Goal: Task Accomplishment & Management: Complete application form

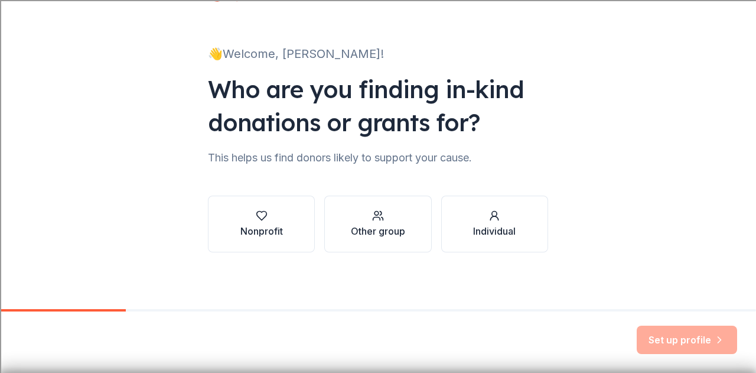
scroll to position [49, 0]
click at [365, 219] on div "button" at bounding box center [378, 216] width 54 height 12
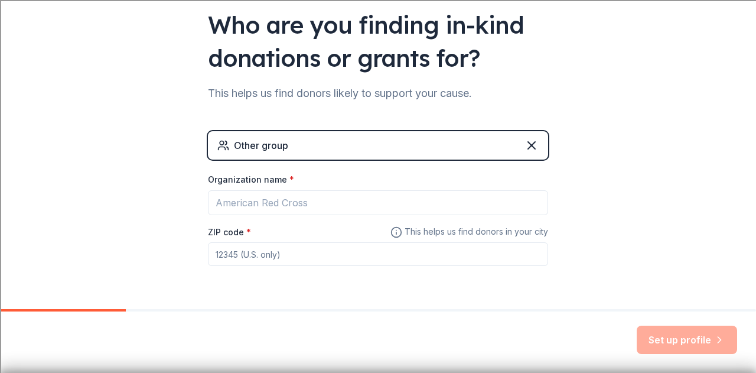
scroll to position [150, 0]
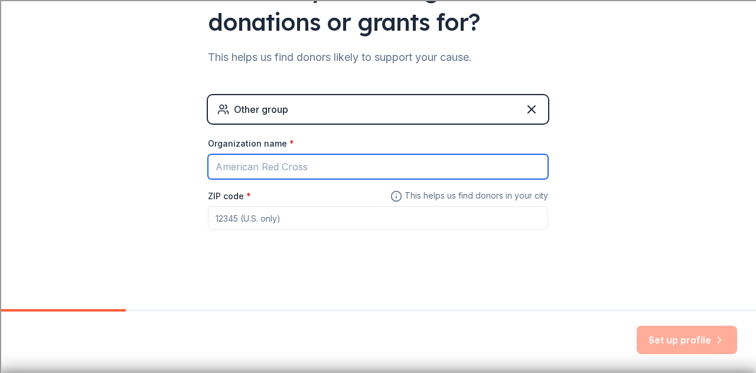
click at [315, 171] on input "Organization name *" at bounding box center [378, 166] width 340 height 25
click at [297, 165] on input "Quincy High School Softball Boosters" at bounding box center [378, 166] width 340 height 25
type input "QHS Softball Boosters"
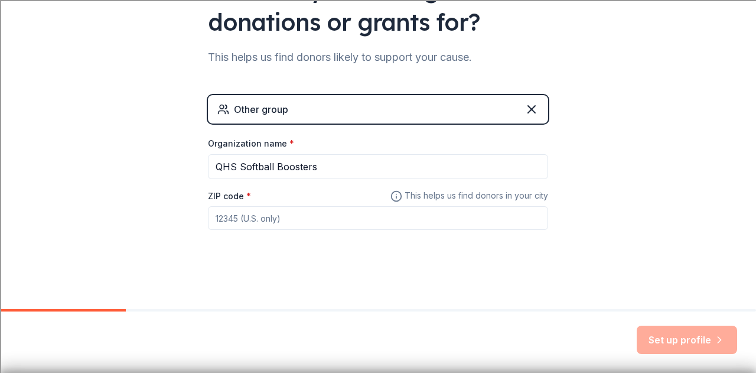
click at [292, 212] on input "ZIP code *" at bounding box center [378, 218] width 340 height 24
type input "62301"
click at [697, 336] on button "Set up profile" at bounding box center [687, 339] width 100 height 28
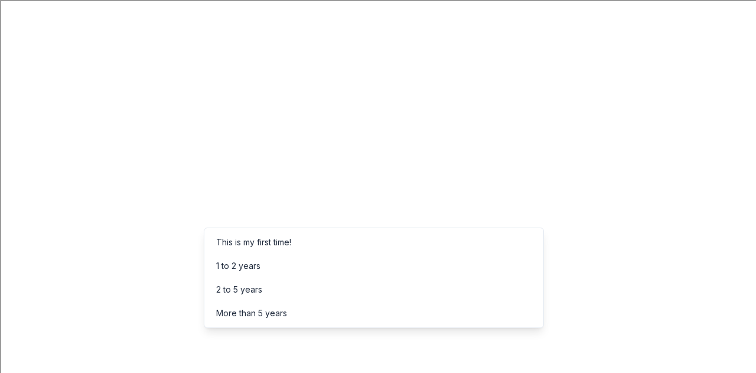
click at [281, 310] on div "More than 5 years" at bounding box center [251, 313] width 71 height 14
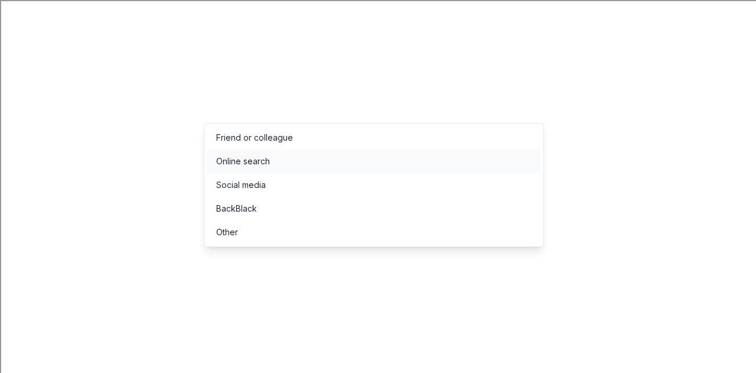
click at [280, 161] on div "Online search" at bounding box center [374, 161] width 334 height 24
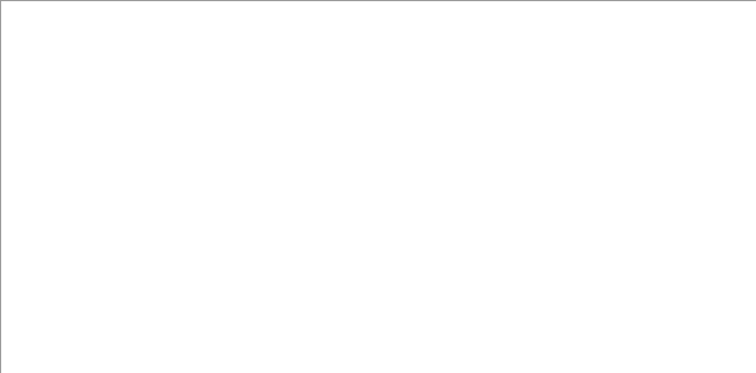
scroll to position [24, 0]
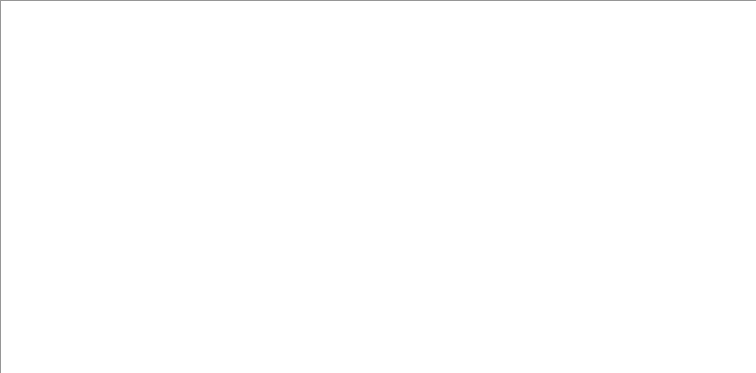
type input "Night Under the Lights Fundraising Event"
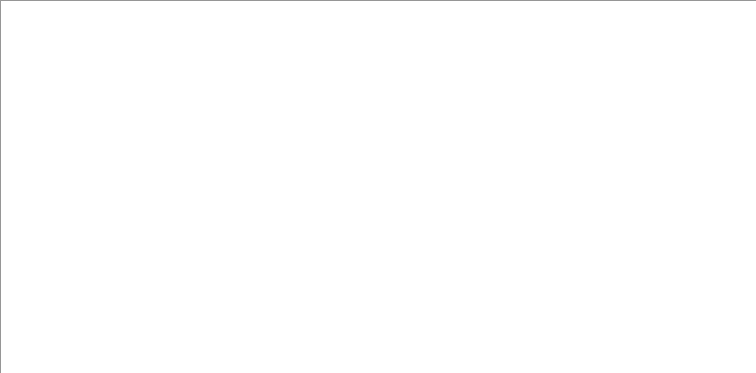
paste input "https://www.facebook.com/share/1a7ehaA5o5/"
type input "https://www.facebook.com/share/1a7ehaA5o5/"
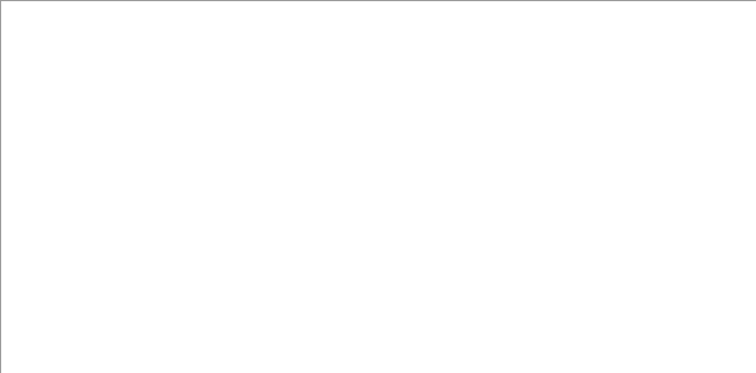
scroll to position [96, 0]
type input "300"
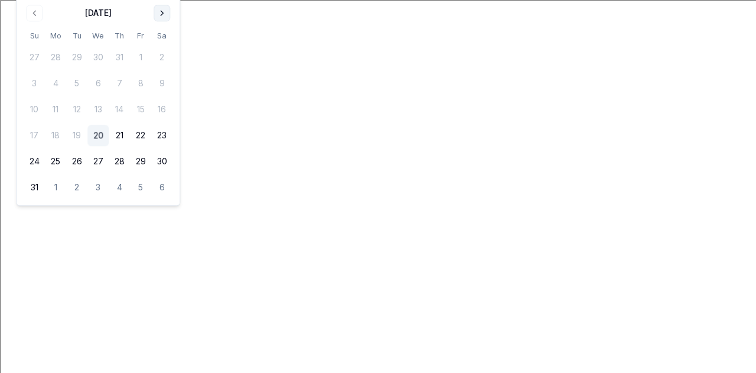
click at [159, 16] on button "Go to next month" at bounding box center [162, 13] width 17 height 17
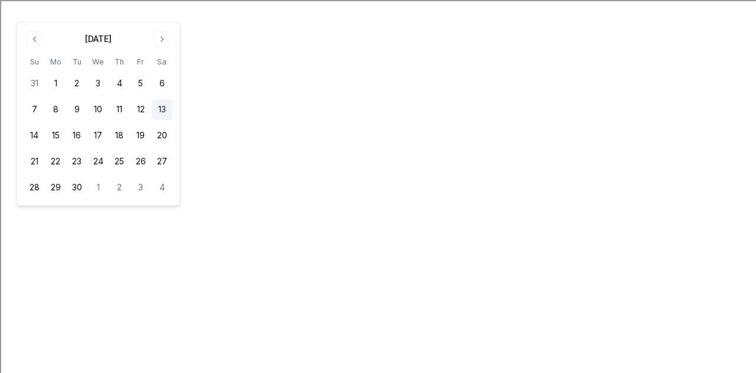
click at [157, 105] on button "13" at bounding box center [161, 109] width 21 height 21
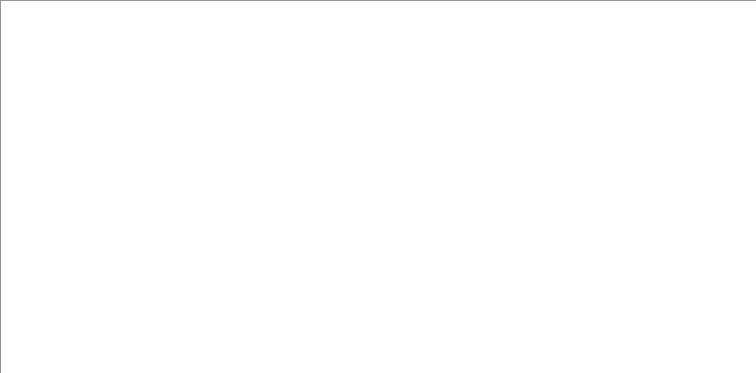
drag, startPoint x: 206, startPoint y: 114, endPoint x: 118, endPoint y: 115, distance: 88.0
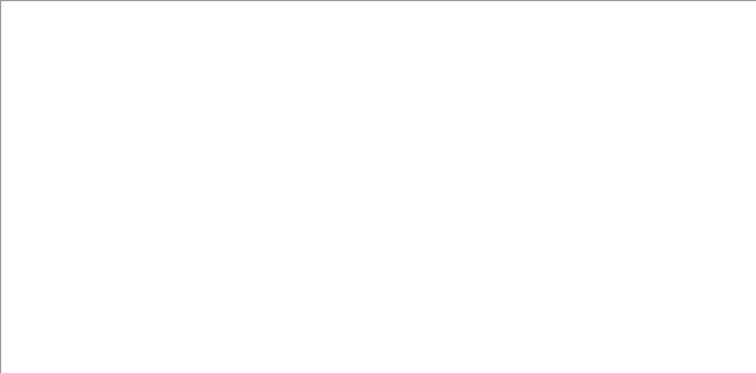
scroll to position [236, 0]
type input "Night Under the Lights"
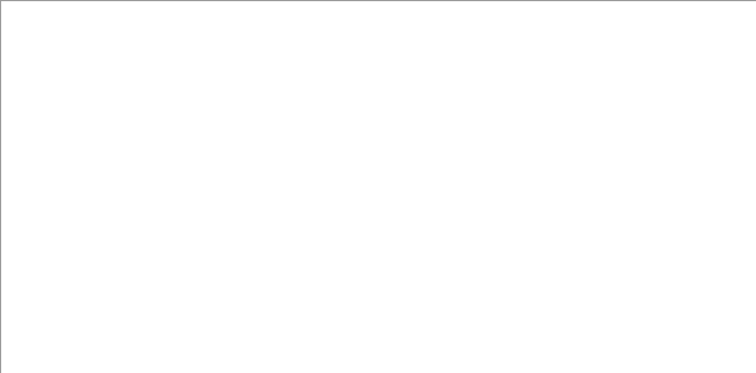
click at [202, 121] on div "Event name * Night Under the Lights 23 /100 Event website https://www.facebook.…" at bounding box center [189, 358] width 340 height 548
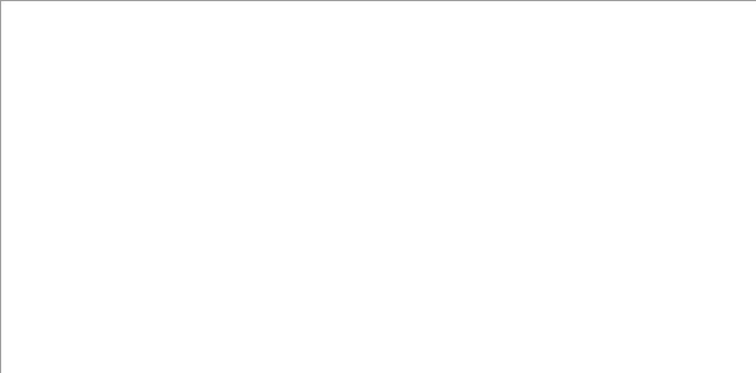
type input "5403 Columbus Rd"
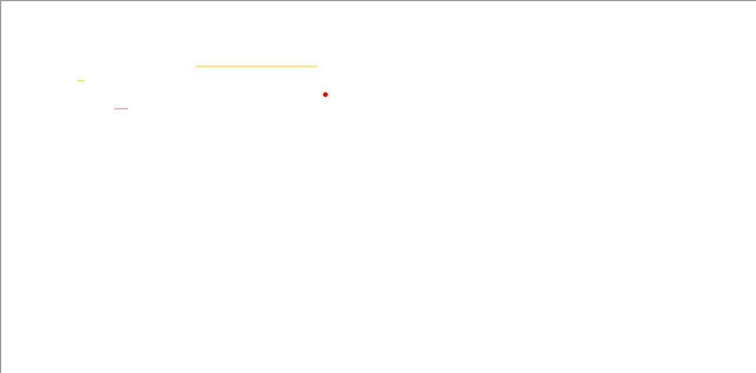
type textarea "This event is raising money for the Quincy High School and Quincy Junior High S…"
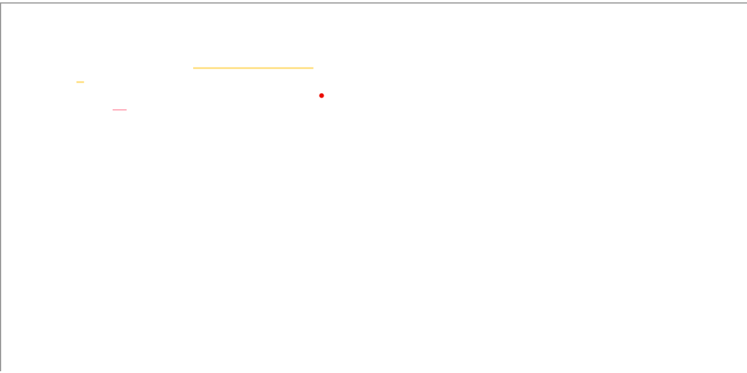
scroll to position [519, 0]
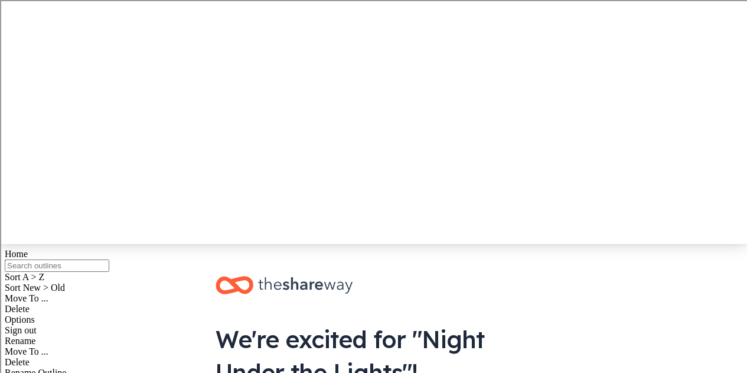
scroll to position [141, 0]
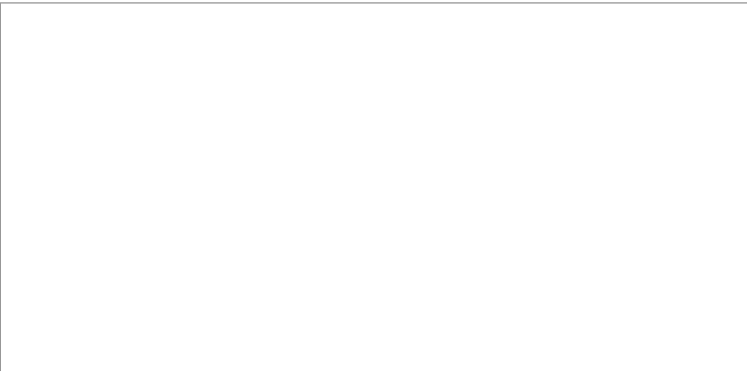
scroll to position [187, 0]
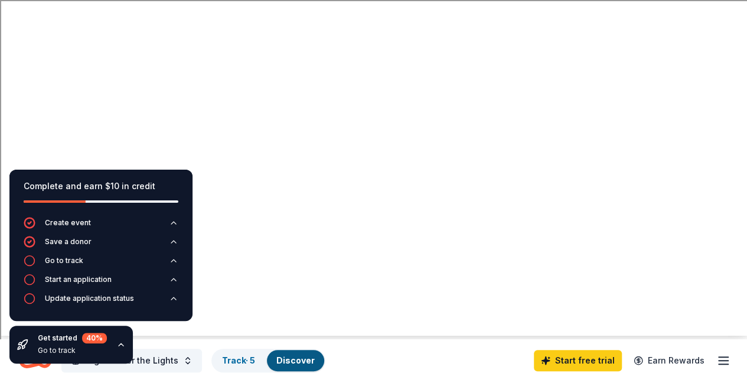
scroll to position [37, 0]
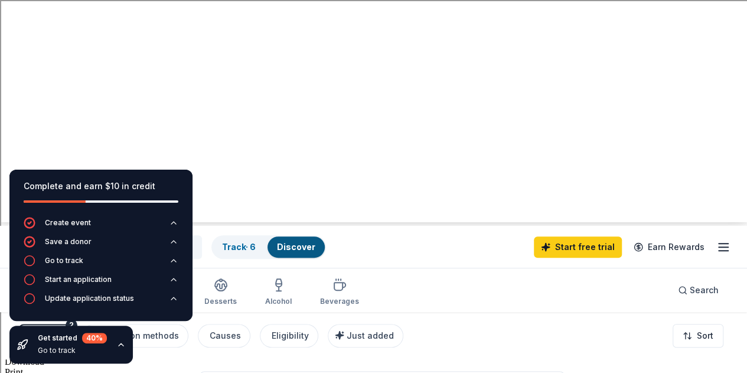
scroll to position [131, 0]
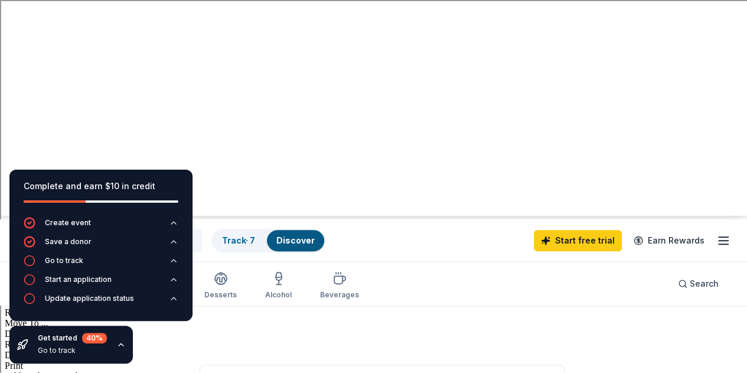
scroll to position [158, 0]
click at [294, 229] on div "Discover" at bounding box center [295, 239] width 57 height 21
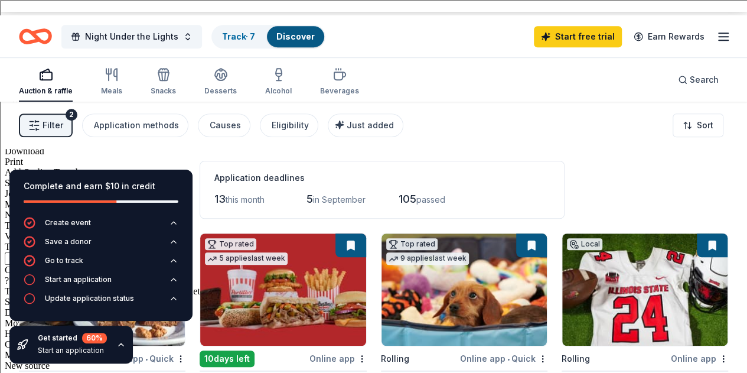
scroll to position [360, 0]
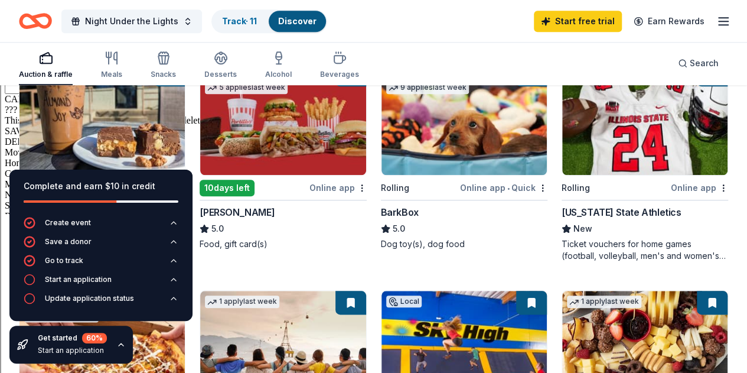
scroll to position [533, 0]
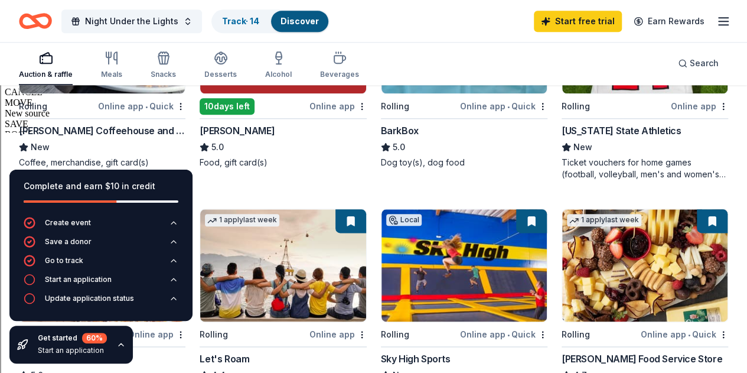
scroll to position [574, 0]
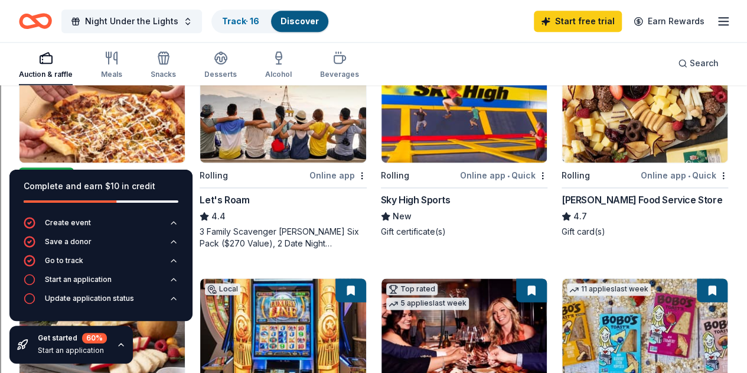
scroll to position [773, 0]
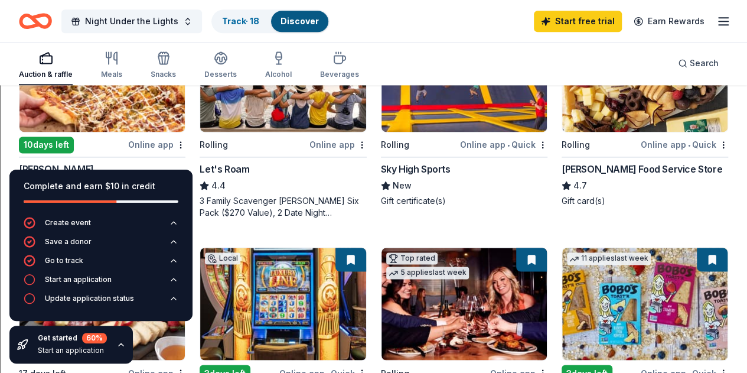
scroll to position [795, 0]
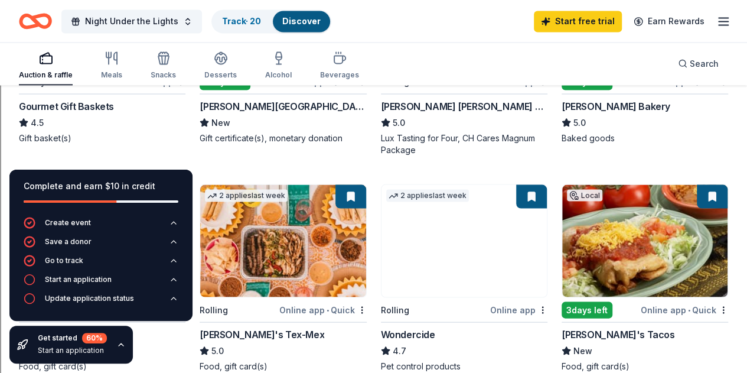
scroll to position [1095, 0]
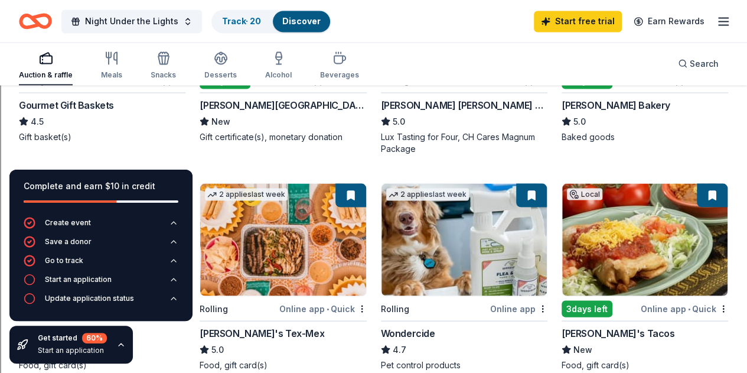
click at [302, 21] on link "Discover" at bounding box center [301, 21] width 38 height 10
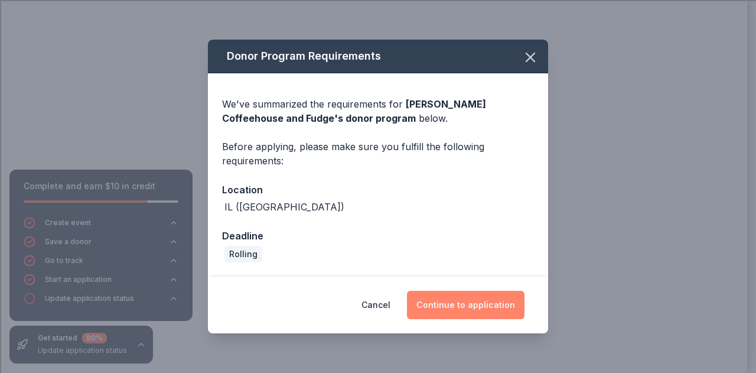
click at [464, 303] on button "Continue to application" at bounding box center [466, 305] width 118 height 28
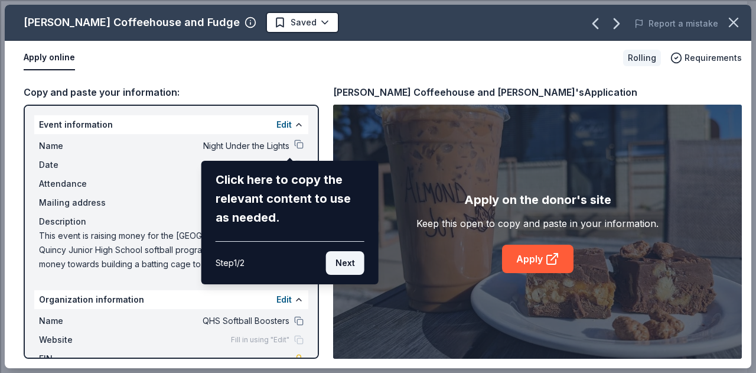
click at [354, 265] on button "Next" at bounding box center [345, 263] width 38 height 24
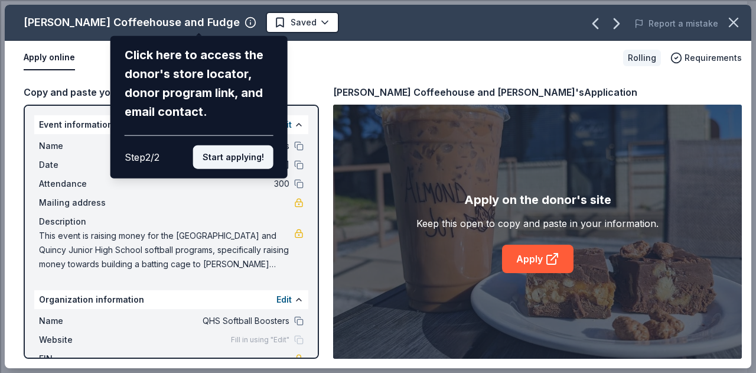
click at [236, 158] on button "Start applying!" at bounding box center [233, 157] width 80 height 24
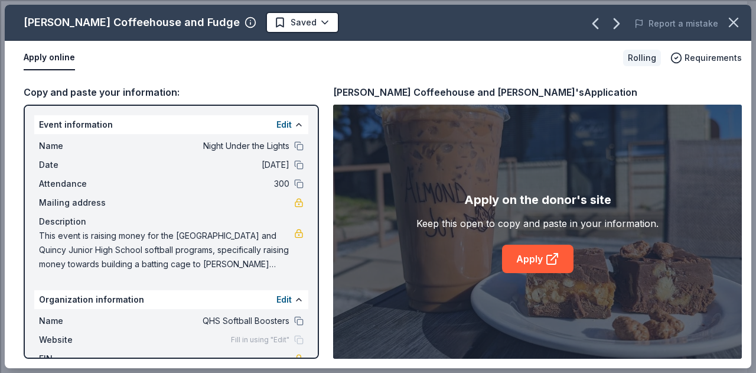
click at [291, 144] on div "Bailey's Coffeehouse and Fudge Saved Report a mistake Apply online Rolling Requ…" at bounding box center [378, 186] width 747 height 363
click at [294, 164] on button at bounding box center [298, 164] width 9 height 9
click at [294, 184] on button at bounding box center [298, 183] width 9 height 9
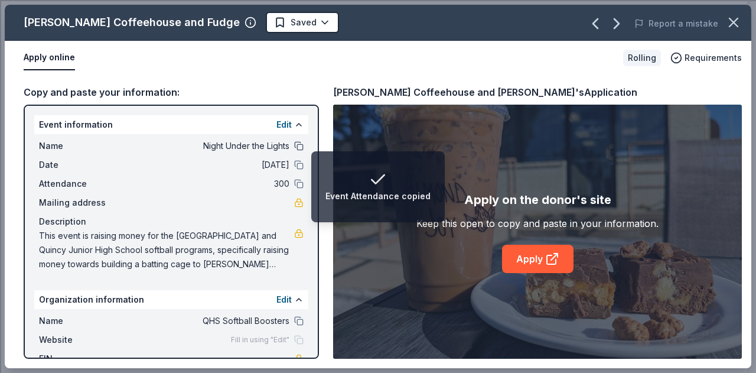
click at [294, 148] on button at bounding box center [298, 145] width 9 height 9
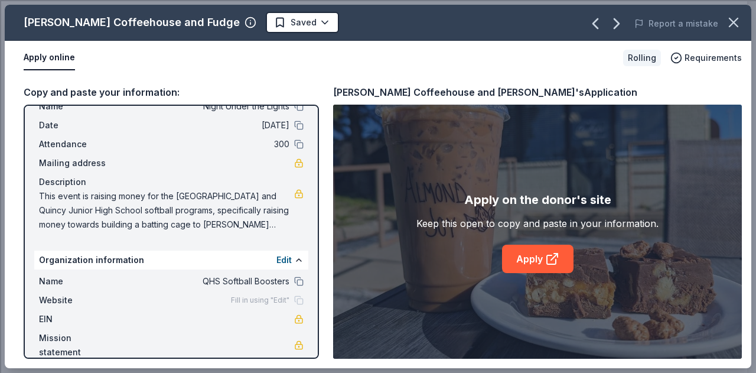
scroll to position [56, 0]
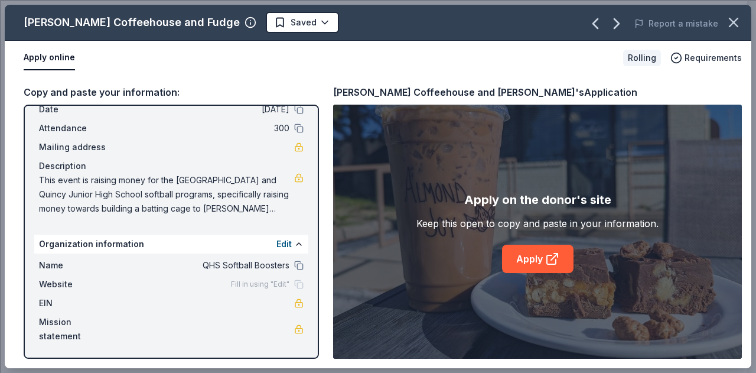
click at [268, 284] on span "Fill in using "Edit"" at bounding box center [260, 283] width 58 height 9
click at [276, 243] on button "Edit" at bounding box center [283, 244] width 15 height 14
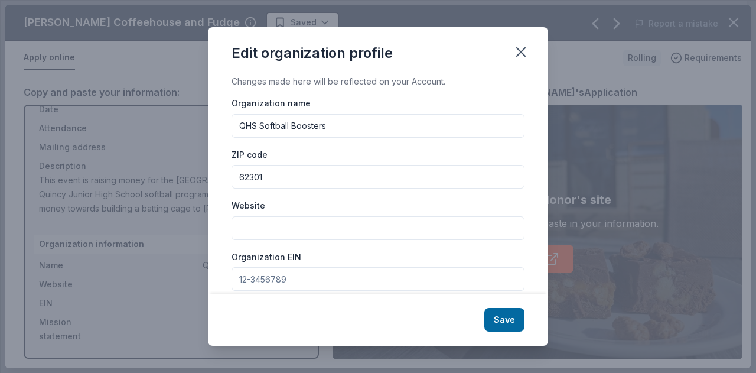
click at [308, 232] on input "Website" at bounding box center [378, 228] width 293 height 24
paste input "https://www.facebook.com/share/1a7ehaA5o5/"
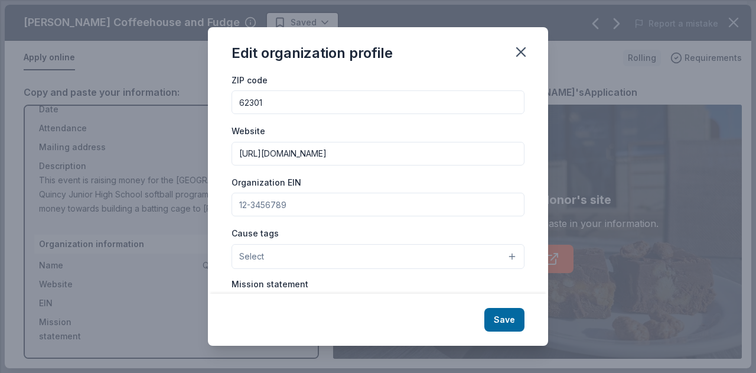
scroll to position [82, 0]
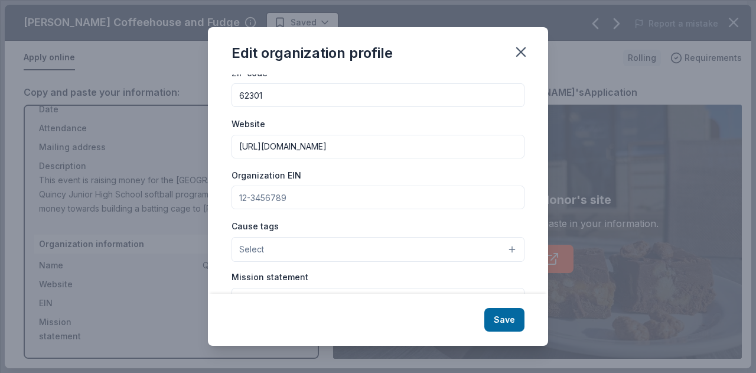
type input "https://www.facebook.com/share/1a7ehaA5o5/"
click at [374, 250] on button "Select" at bounding box center [378, 249] width 293 height 25
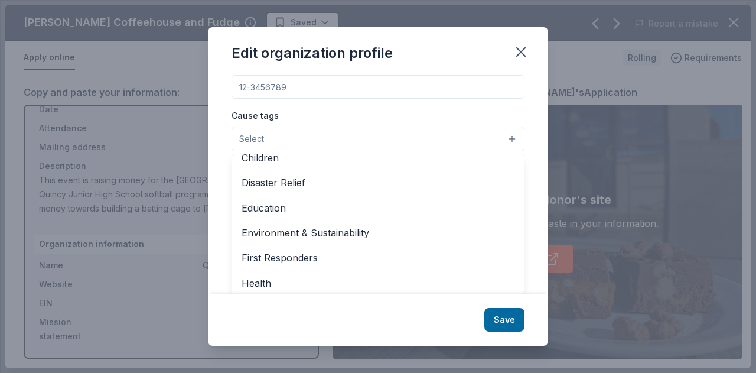
scroll to position [58, 0]
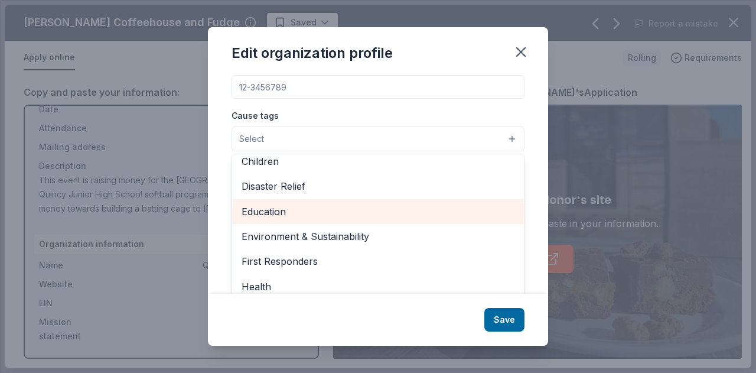
click at [305, 216] on span "Education" at bounding box center [378, 211] width 273 height 15
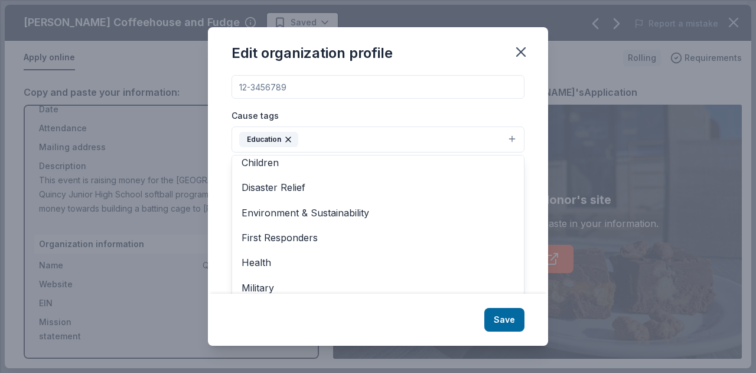
click at [414, 111] on div "Cause tags Education Animals Art & Culture Children Disaster Relief Environment…" at bounding box center [378, 130] width 293 height 44
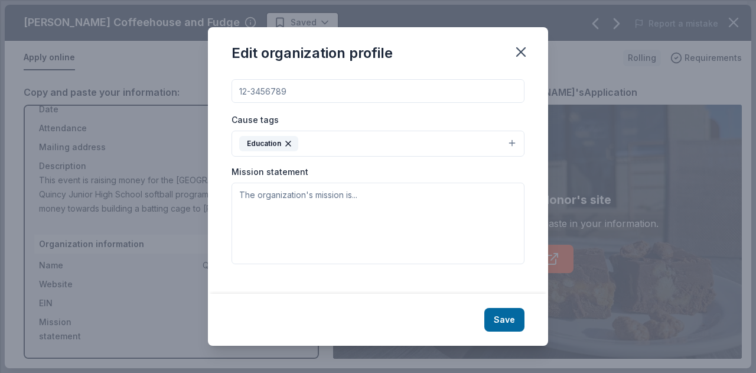
scroll to position [174, 0]
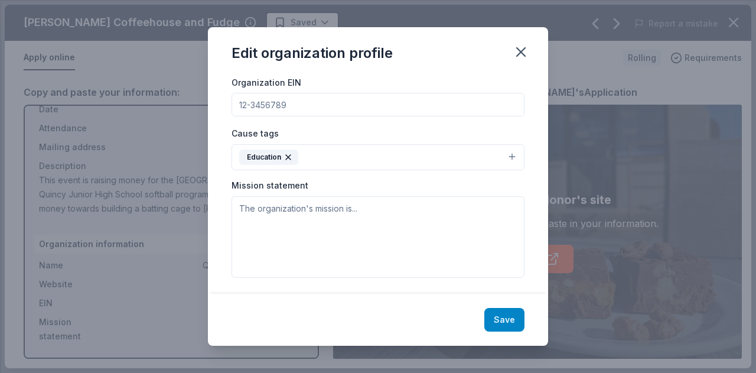
click at [500, 320] on button "Save" at bounding box center [504, 320] width 40 height 24
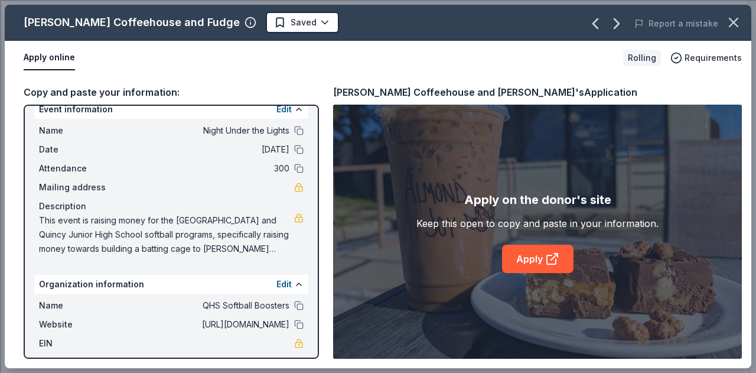
scroll to position [0, 0]
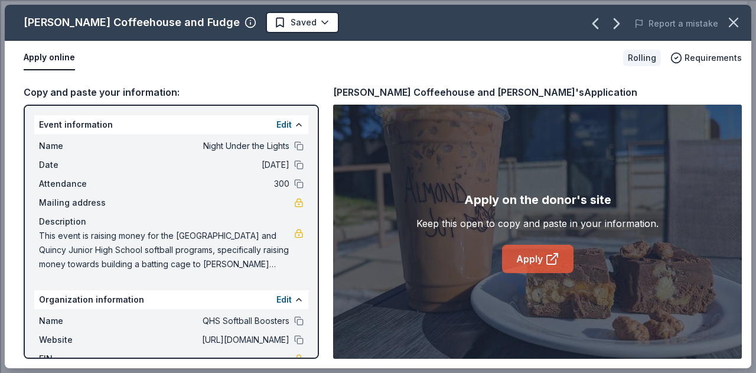
click at [542, 266] on link "Apply" at bounding box center [537, 259] width 71 height 28
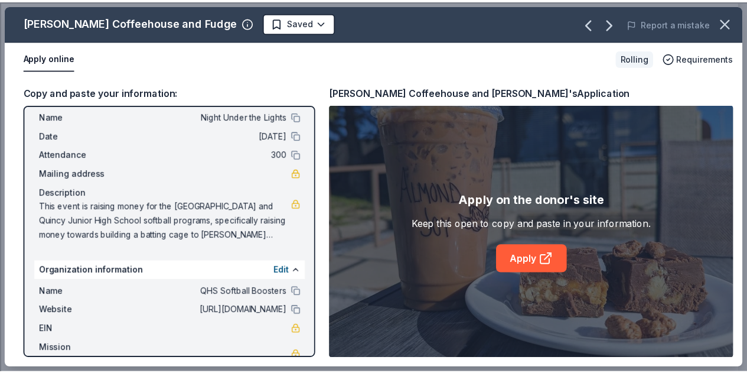
scroll to position [56, 0]
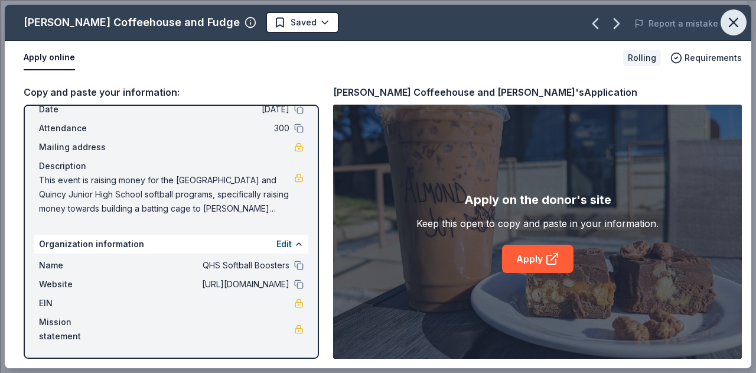
click at [737, 14] on icon "button" at bounding box center [733, 22] width 17 height 17
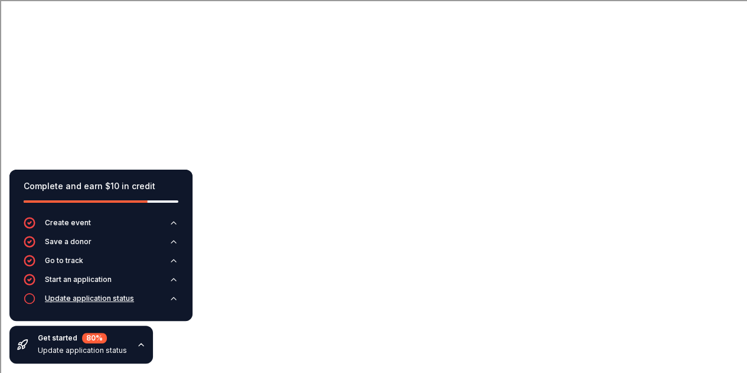
click at [92, 301] on div "Update application status" at bounding box center [89, 298] width 89 height 9
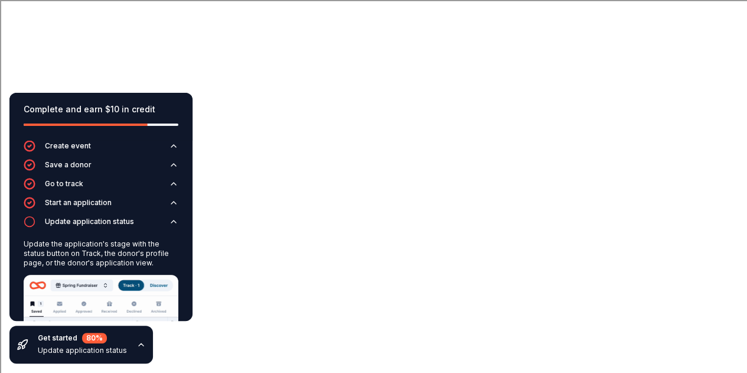
click at [127, 111] on div "Complete and earn $10 in credit" at bounding box center [101, 109] width 155 height 14
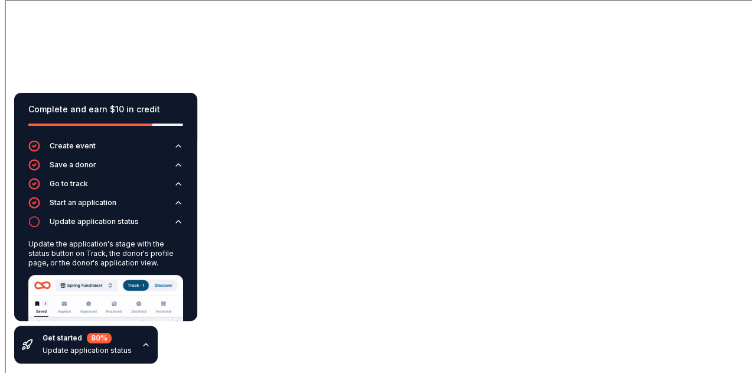
scroll to position [89, 0]
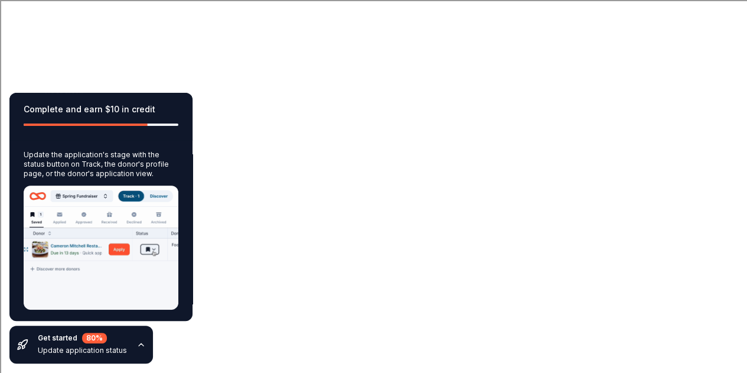
click at [136, 344] on icon "button" at bounding box center [140, 344] width 9 height 9
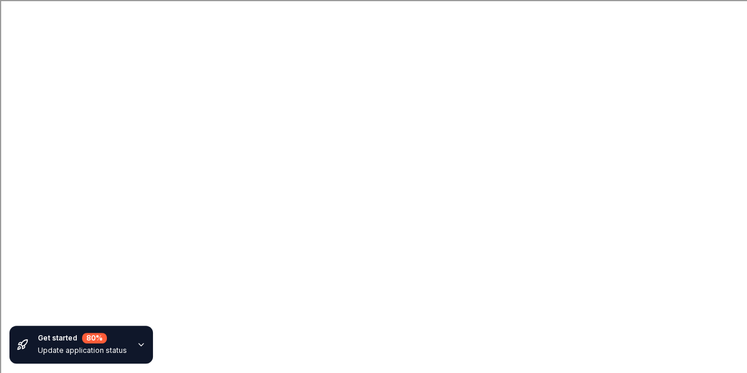
click at [110, 354] on div "Update application status" at bounding box center [82, 350] width 89 height 9
click at [96, 340] on div "80 %" at bounding box center [94, 338] width 25 height 11
click at [66, 337] on div "Get started 80 %" at bounding box center [82, 338] width 89 height 11
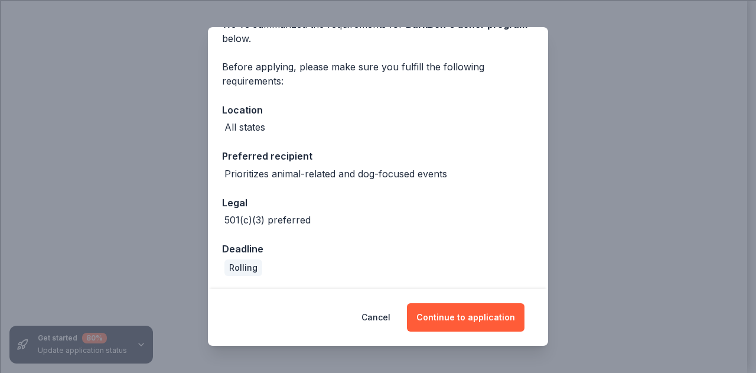
scroll to position [67, 0]
click at [449, 318] on button "Continue to application" at bounding box center [466, 317] width 118 height 28
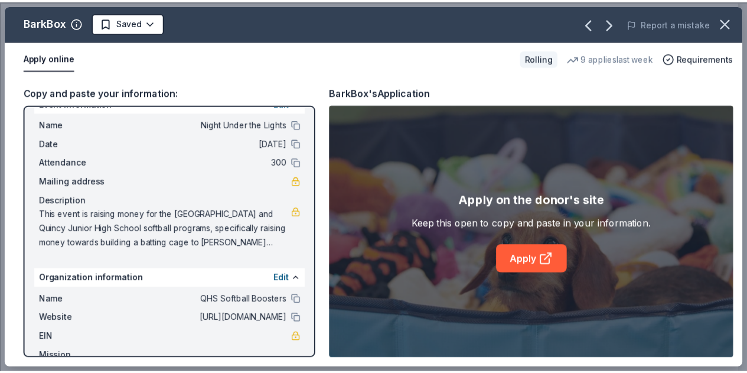
scroll to position [21, 0]
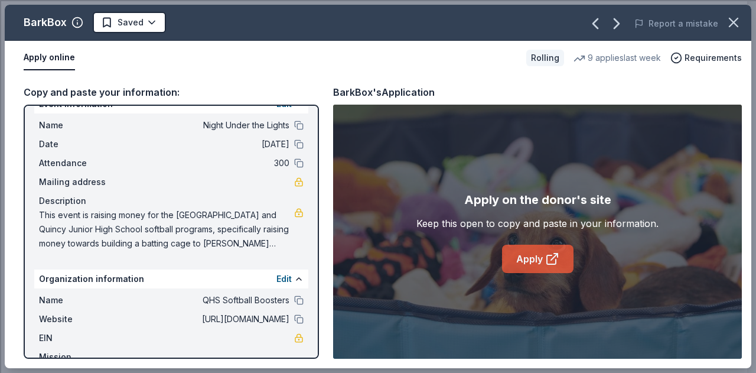
click at [520, 265] on link "Apply" at bounding box center [537, 259] width 71 height 28
click at [741, 24] on icon "button" at bounding box center [733, 22] width 17 height 17
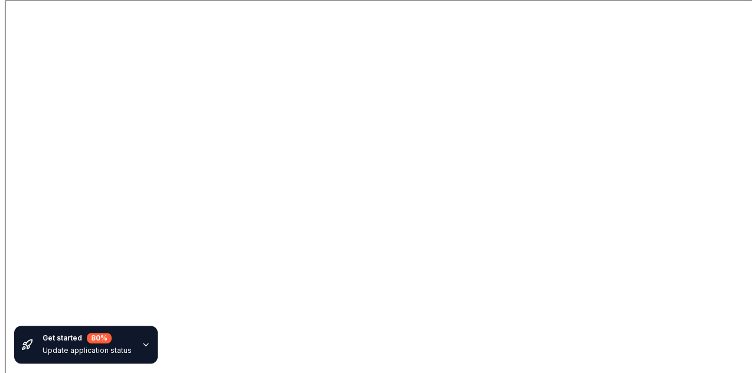
scroll to position [80, 0]
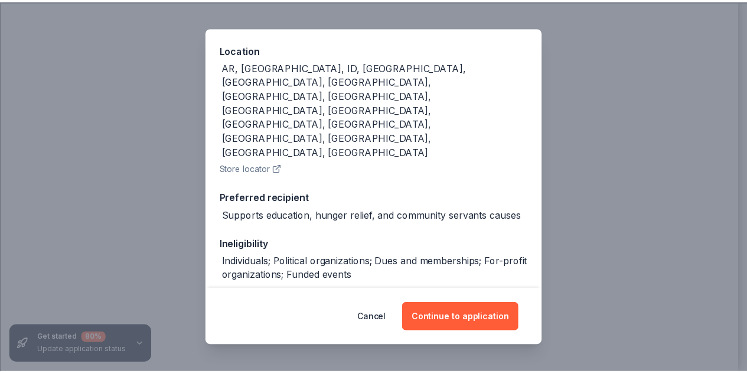
scroll to position [145, 0]
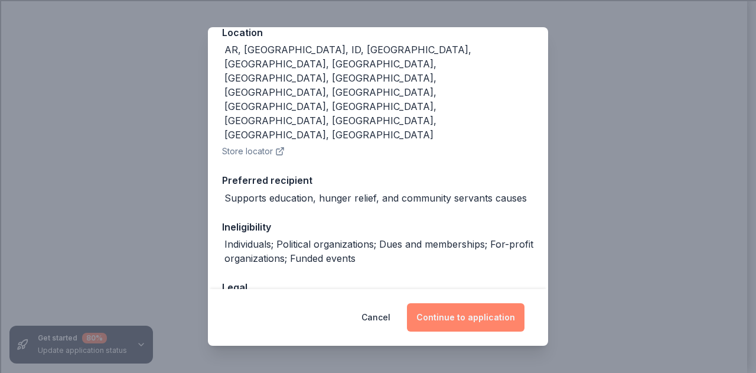
click at [485, 311] on button "Continue to application" at bounding box center [466, 317] width 118 height 28
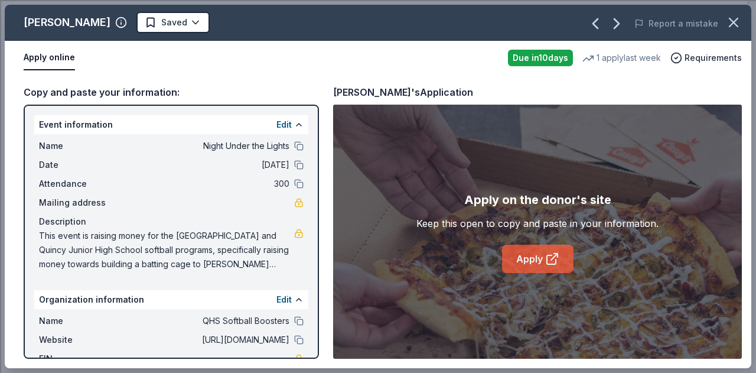
click at [534, 261] on link "Apply" at bounding box center [537, 259] width 71 height 28
click at [734, 24] on icon "button" at bounding box center [733, 22] width 17 height 17
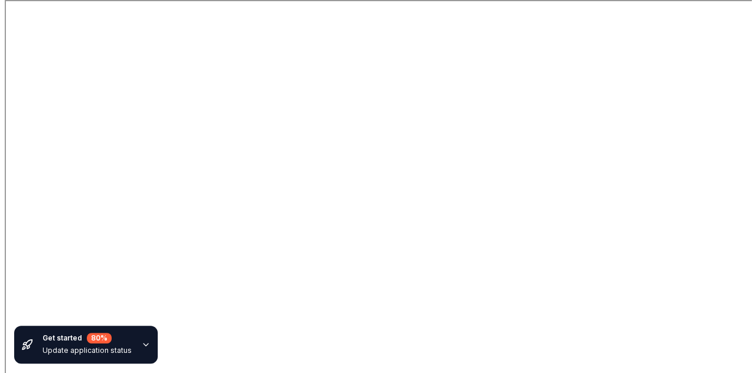
scroll to position [353, 0]
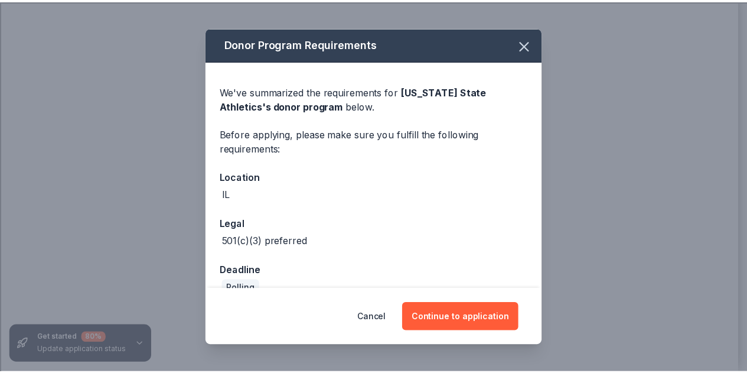
scroll to position [21, 0]
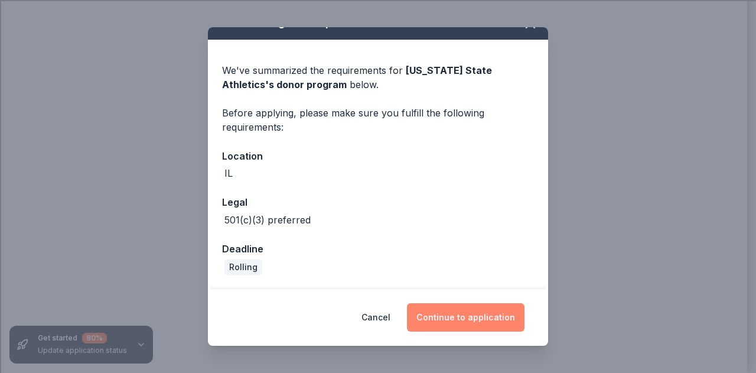
click at [440, 320] on button "Continue to application" at bounding box center [466, 317] width 118 height 28
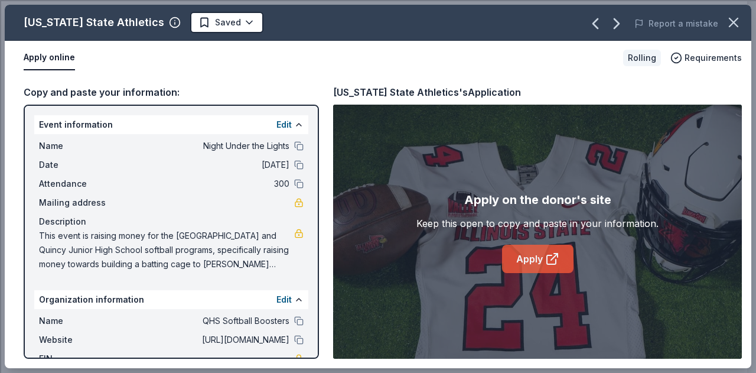
click at [528, 263] on link "Apply" at bounding box center [537, 259] width 71 height 28
click at [734, 27] on icon "button" at bounding box center [733, 22] width 17 height 17
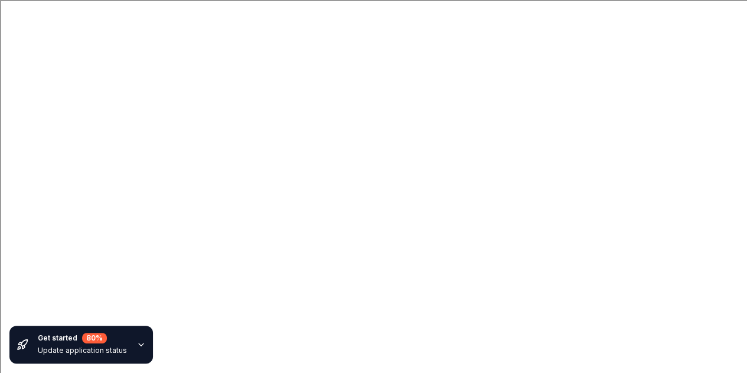
scroll to position [450, 0]
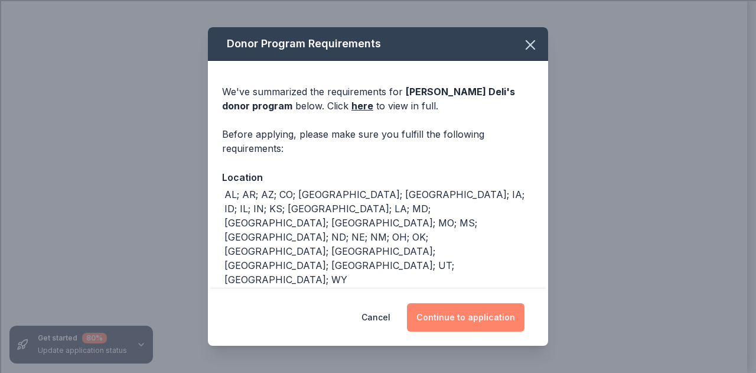
click at [468, 331] on div "Cancel Continue to application" at bounding box center [378, 317] width 340 height 57
click at [467, 320] on button "Continue to application" at bounding box center [466, 317] width 118 height 28
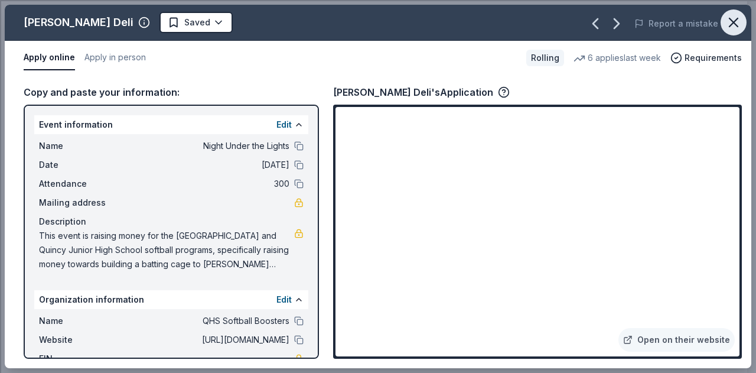
click at [734, 19] on icon "button" at bounding box center [733, 22] width 17 height 17
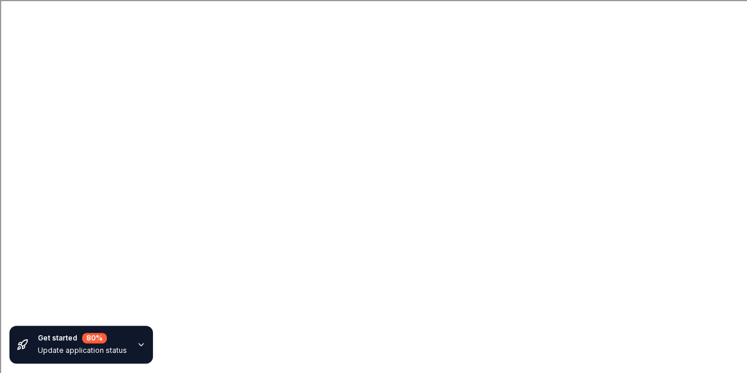
scroll to position [883, 0]
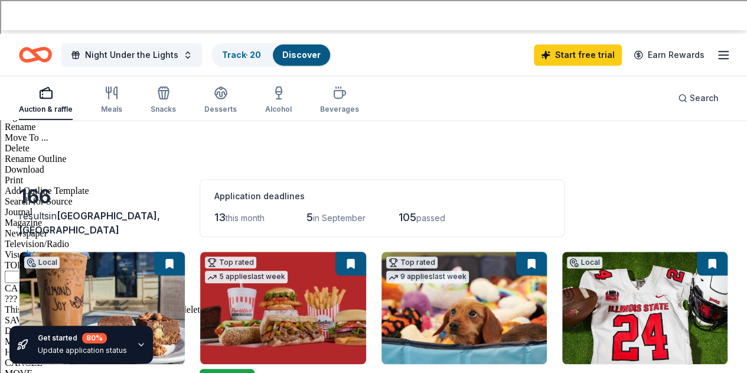
scroll to position [359, 0]
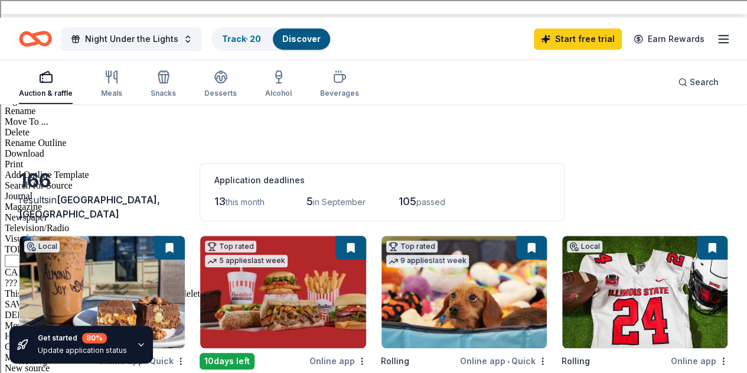
click at [258, 34] on link "Track · 20" at bounding box center [241, 39] width 39 height 10
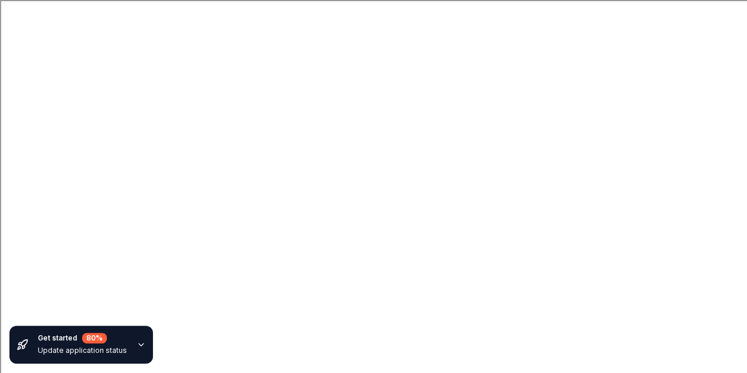
scroll to position [23, 0]
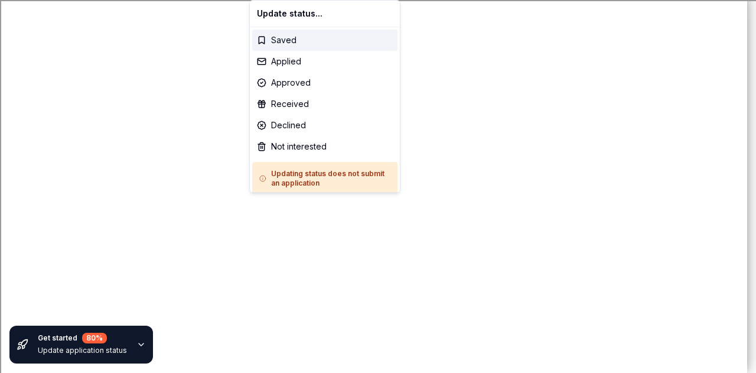
click at [283, 207] on html "Night Under the Lights Track · 20 Discover Start free trial Earn Rewards 20 Sav…" at bounding box center [378, 186] width 756 height 373
click at [288, 37] on div "Saved" at bounding box center [324, 40] width 145 height 21
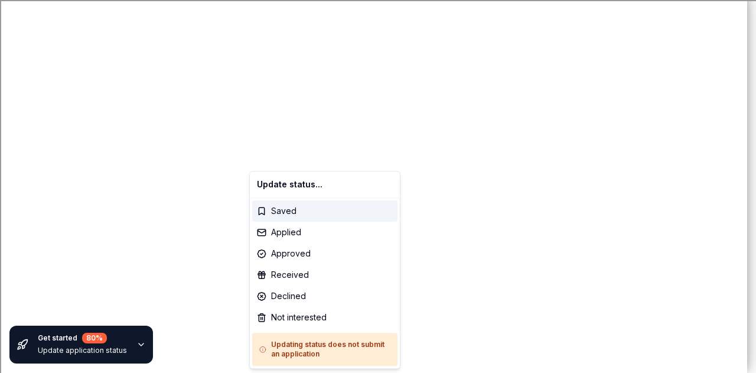
click at [281, 152] on html "Night Under the Lights Track · 20 Discover Start free trial Earn Rewards 20 Sav…" at bounding box center [378, 186] width 756 height 373
click at [282, 207] on div "Saved" at bounding box center [324, 210] width 145 height 21
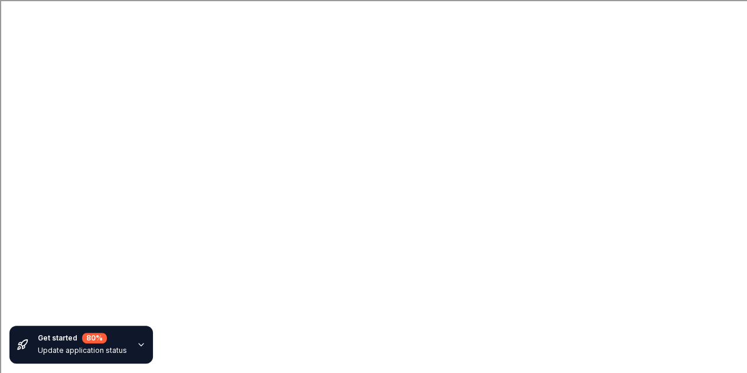
scroll to position [0, 0]
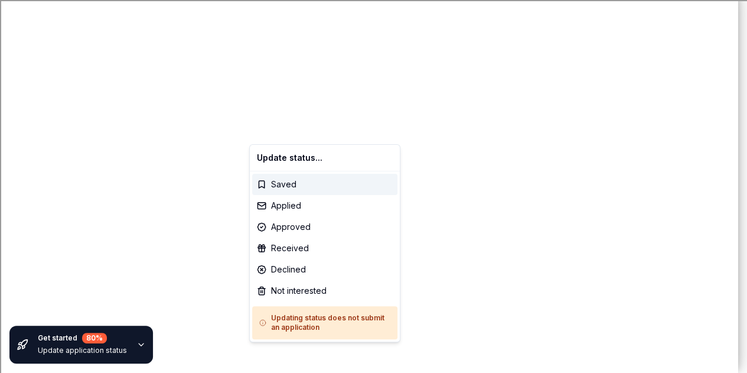
click at [279, 131] on html "Night Under the Lights Track · 20 Discover Start free trial Earn Rewards 20 Sav…" at bounding box center [373, 186] width 747 height 373
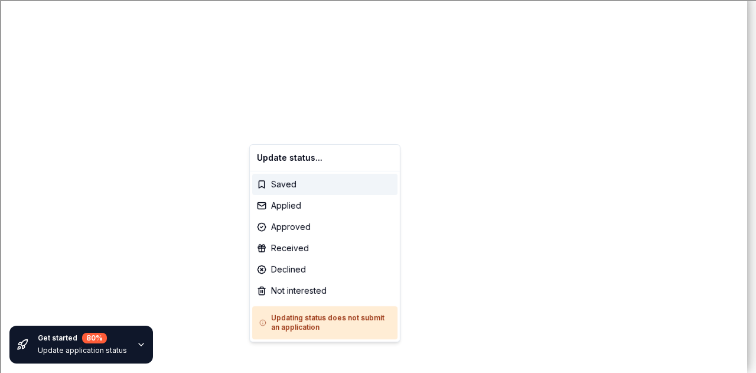
click at [282, 158] on div "Update status..." at bounding box center [324, 157] width 145 height 21
click at [293, 203] on div "Applied" at bounding box center [324, 205] width 145 height 21
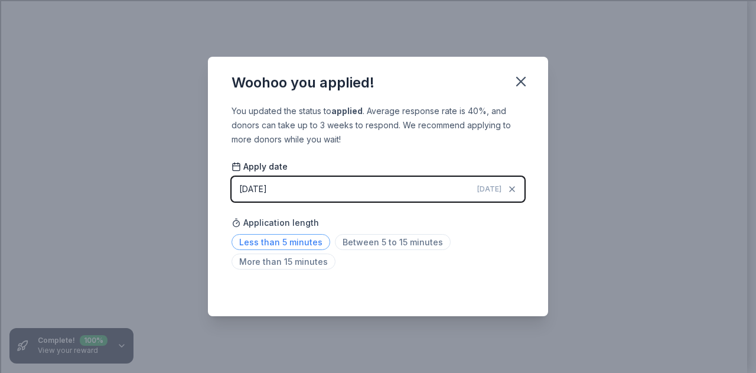
click at [298, 243] on span "Less than 5 minutes" at bounding box center [281, 242] width 99 height 16
click at [520, 83] on icon "button" at bounding box center [521, 81] width 17 height 17
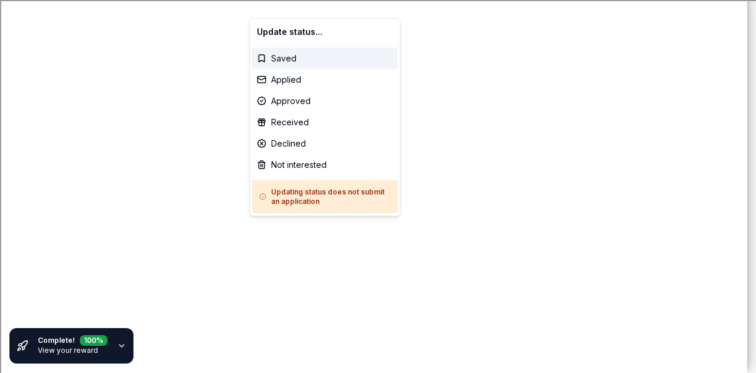
click at [280, 227] on html "Night Under the Lights Track · 20 Discover Start free trial $10 in rewards 19 S…" at bounding box center [378, 186] width 756 height 373
click at [293, 79] on div "Applied" at bounding box center [324, 79] width 145 height 21
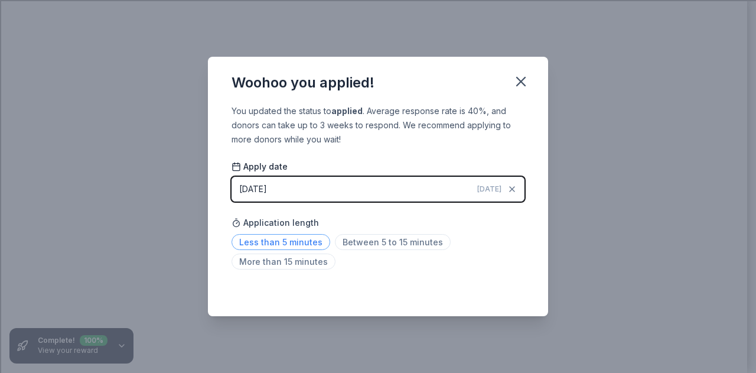
click at [305, 244] on span "Less than 5 minutes" at bounding box center [281, 242] width 99 height 16
click at [523, 80] on icon "button" at bounding box center [521, 81] width 17 height 17
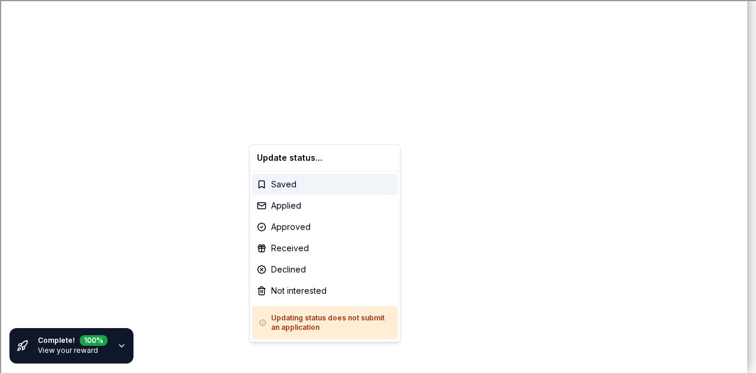
click at [280, 126] on html "Night Under the Lights Track · 20 Discover Start free trial $10 in rewards 18 S…" at bounding box center [378, 186] width 756 height 373
click at [292, 204] on div "Applied" at bounding box center [324, 205] width 145 height 21
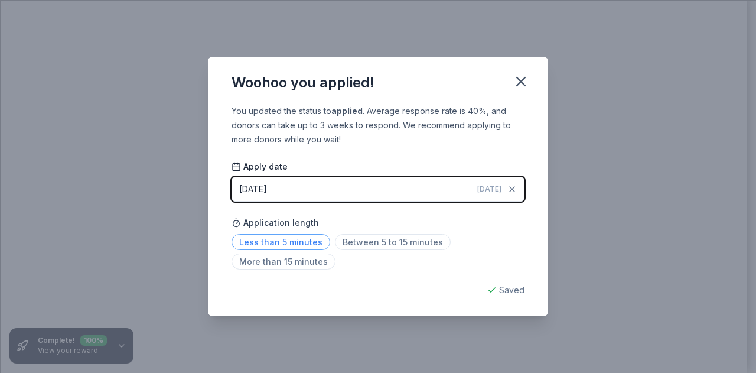
click at [297, 242] on span "Less than 5 minutes" at bounding box center [281, 242] width 99 height 16
click at [523, 79] on icon "button" at bounding box center [521, 81] width 8 height 8
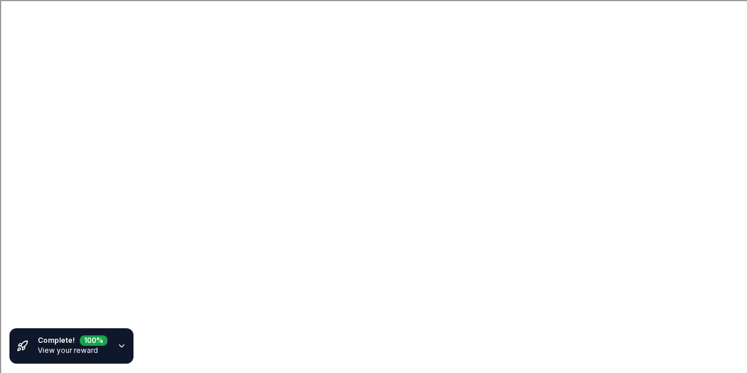
scroll to position [147, 0]
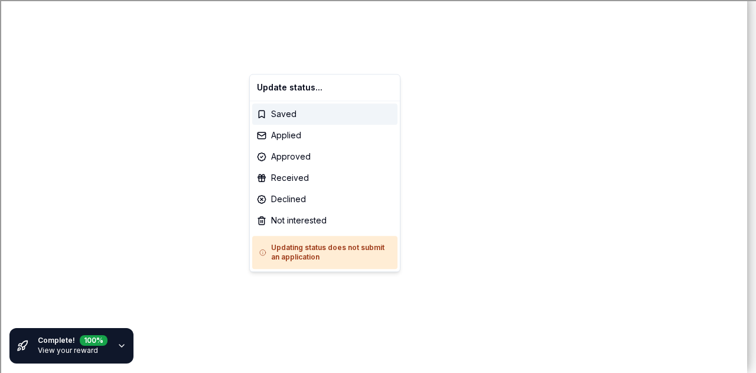
click at [287, 283] on html "Night Under the Lights Track · 20 Discover Start free trial $10 in rewards 17 S…" at bounding box center [378, 186] width 756 height 373
click at [296, 136] on div "Applied" at bounding box center [324, 135] width 145 height 21
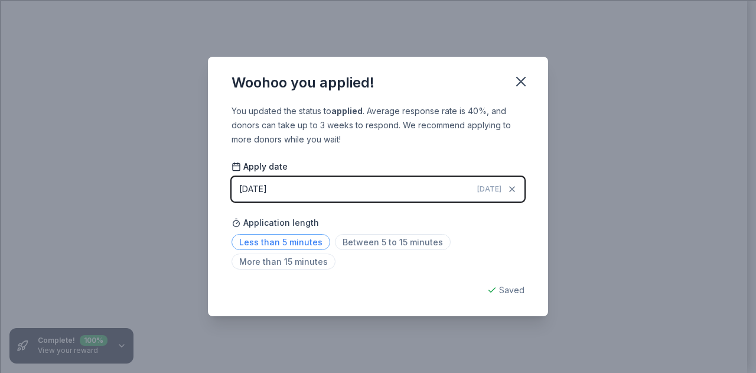
click at [285, 245] on span "Less than 5 minutes" at bounding box center [281, 242] width 99 height 16
click at [520, 80] on icon "button" at bounding box center [521, 81] width 17 height 17
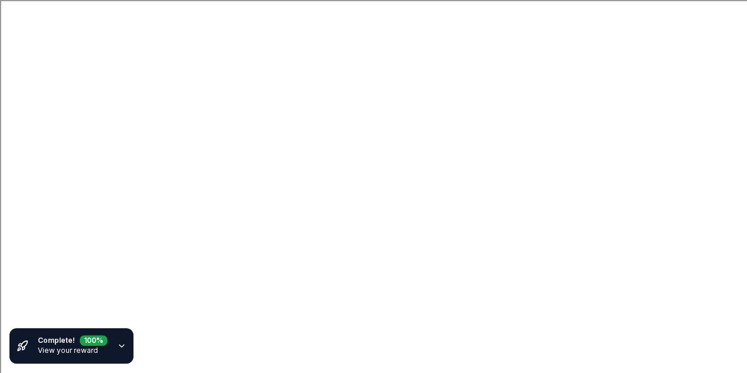
scroll to position [740, 0]
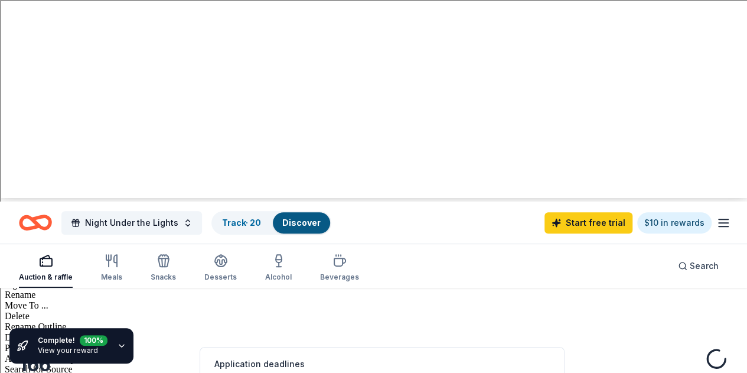
scroll to position [176, 0]
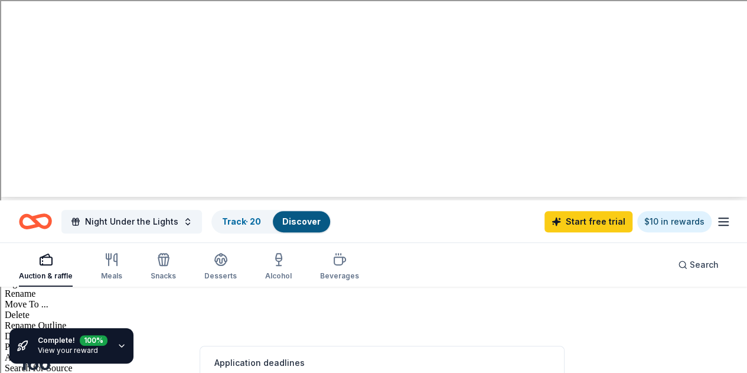
click at [70, 344] on div "Complete! 100 %" at bounding box center [73, 340] width 70 height 11
click at [105, 342] on div "Complete! 100 % View your reward" at bounding box center [71, 345] width 124 height 35
click at [93, 337] on div "100 %" at bounding box center [94, 338] width 28 height 11
click at [117, 346] on icon "button" at bounding box center [121, 345] width 9 height 9
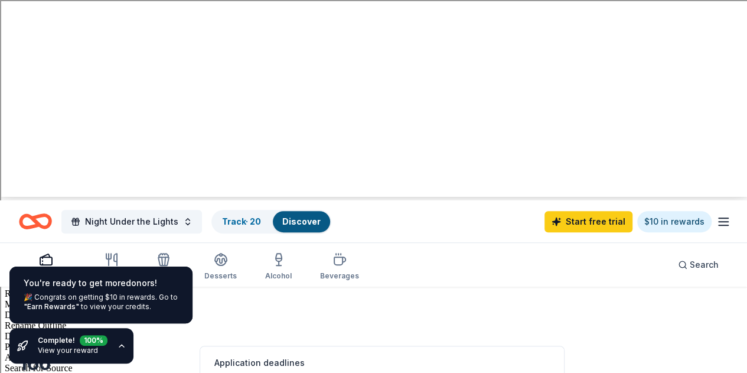
click at [95, 298] on div "🎉 Congrats on getting $10 in rewards. Go to "Earn Rewards" to view your credits." at bounding box center [101, 301] width 155 height 19
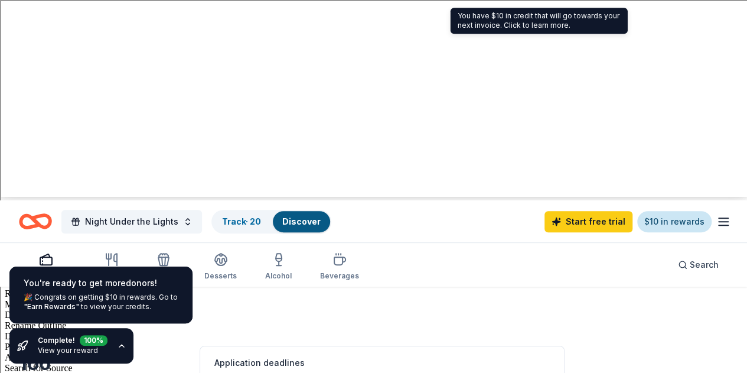
click at [669, 211] on link "$10 in rewards" at bounding box center [674, 221] width 74 height 21
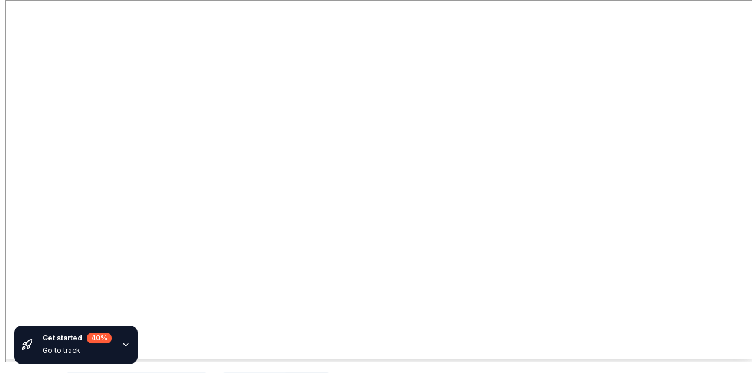
scroll to position [14, 0]
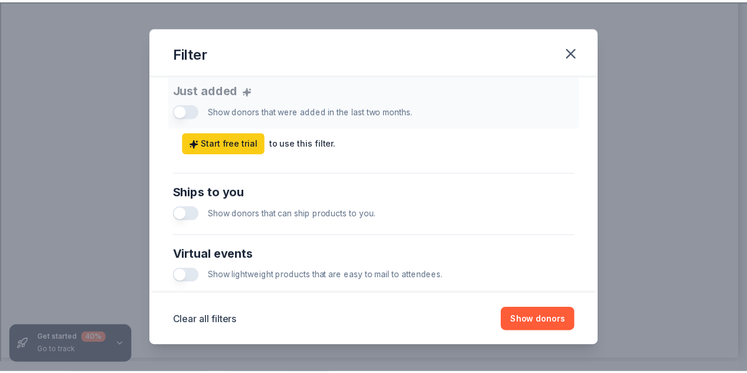
scroll to position [470, 0]
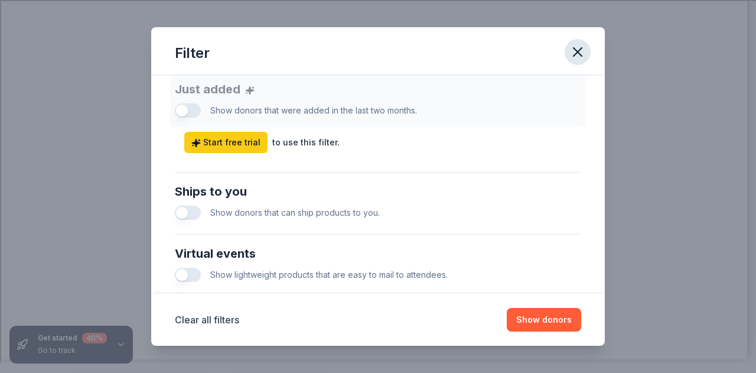
click at [586, 61] on button "button" at bounding box center [578, 52] width 26 height 26
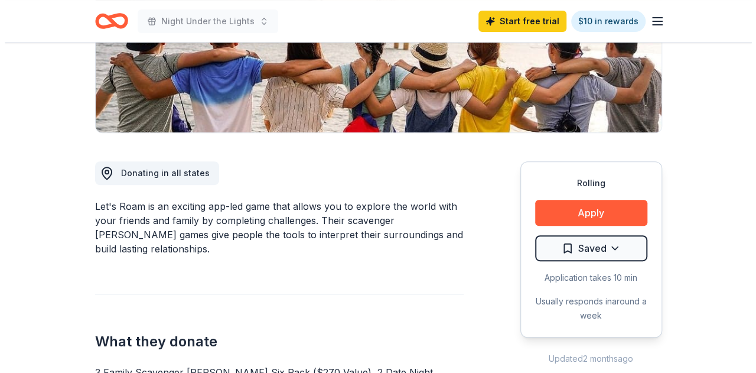
scroll to position [227, 0]
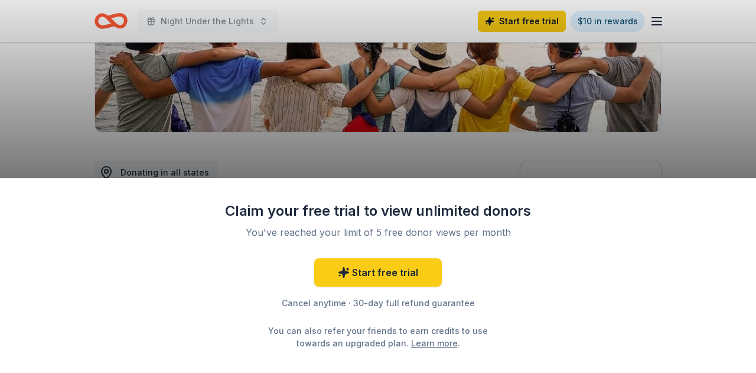
click at [179, 145] on div "Claim your free trial to view unlimited donors You've reached your limit of 5 f…" at bounding box center [378, 186] width 756 height 373
click at [394, 139] on div "Claim your free trial to view unlimited donors You've reached your limit of 5 f…" at bounding box center [378, 186] width 756 height 373
click at [397, 138] on div "Claim your free trial to view unlimited donors You've reached your limit of 5 f…" at bounding box center [378, 186] width 756 height 373
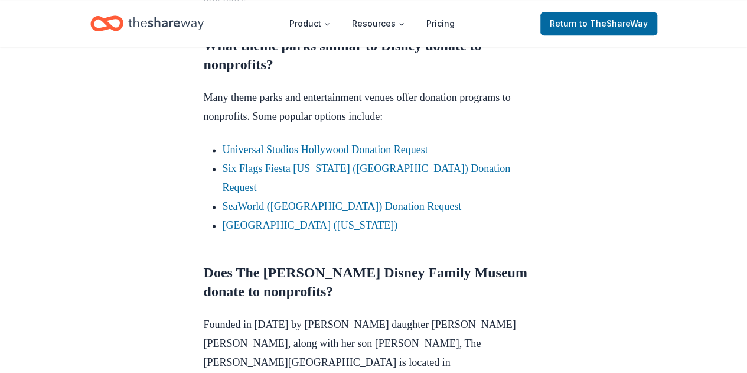
scroll to position [745, 0]
click at [371, 147] on link "Universal Studios Hollywood Donation Request" at bounding box center [326, 149] width 206 height 12
click at [403, 148] on link "Universal Studios Hollywood Donation Request" at bounding box center [326, 149] width 206 height 12
